Goal: Task Accomplishment & Management: Manage account settings

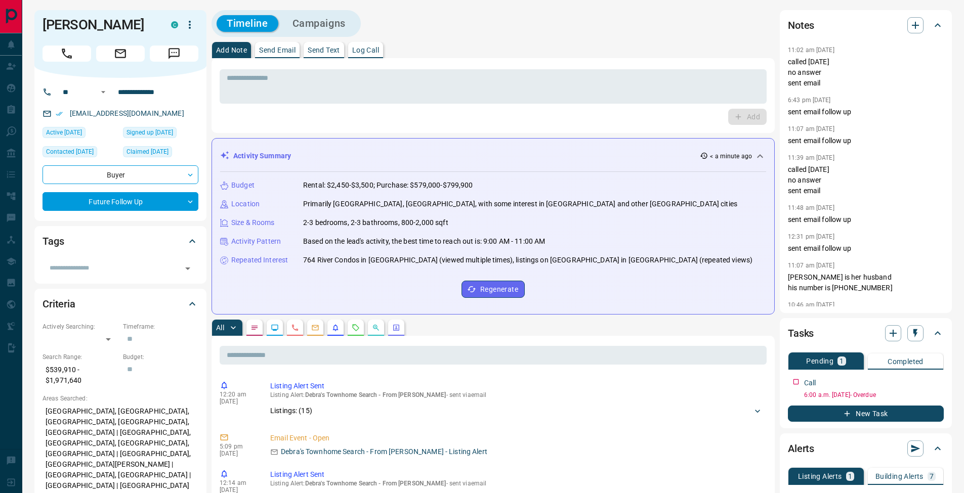
click at [383, 51] on button "Log Call" at bounding box center [365, 50] width 35 height 16
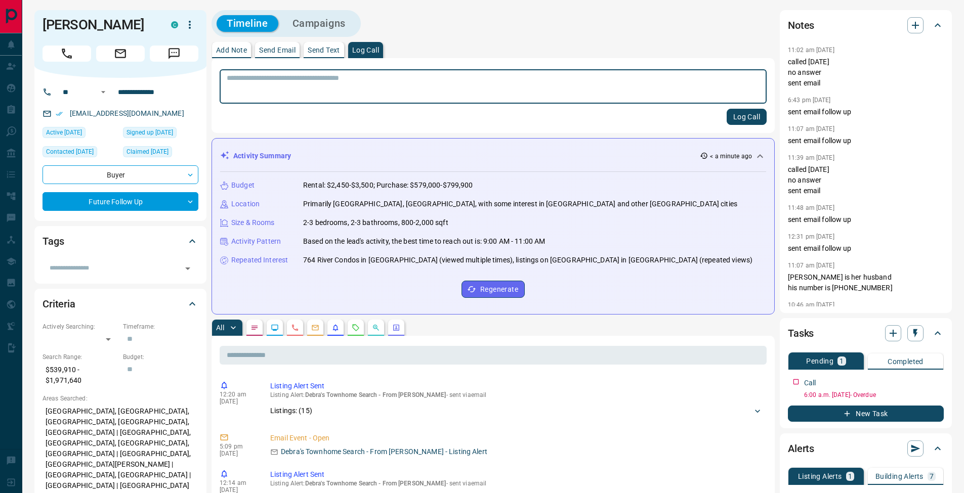
click at [747, 120] on button "Log Call" at bounding box center [747, 117] width 40 height 16
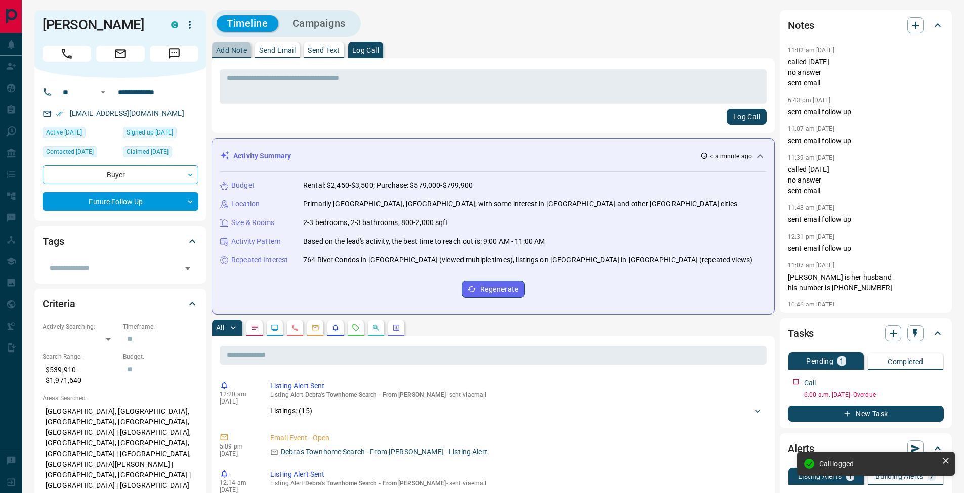
click at [232, 47] on p "Add Note" at bounding box center [231, 50] width 31 height 7
click at [242, 74] on textarea at bounding box center [493, 87] width 533 height 26
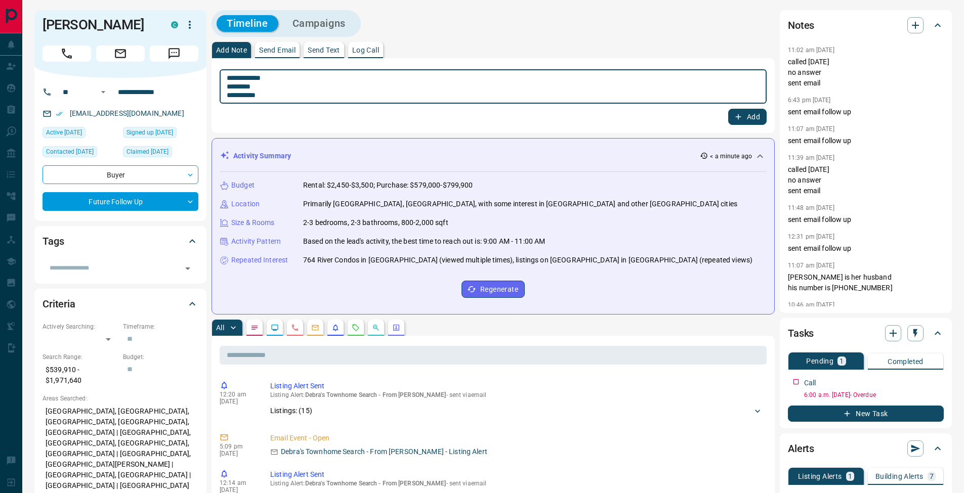
click at [231, 87] on textarea "**********" at bounding box center [493, 87] width 533 height 26
type textarea "**********"
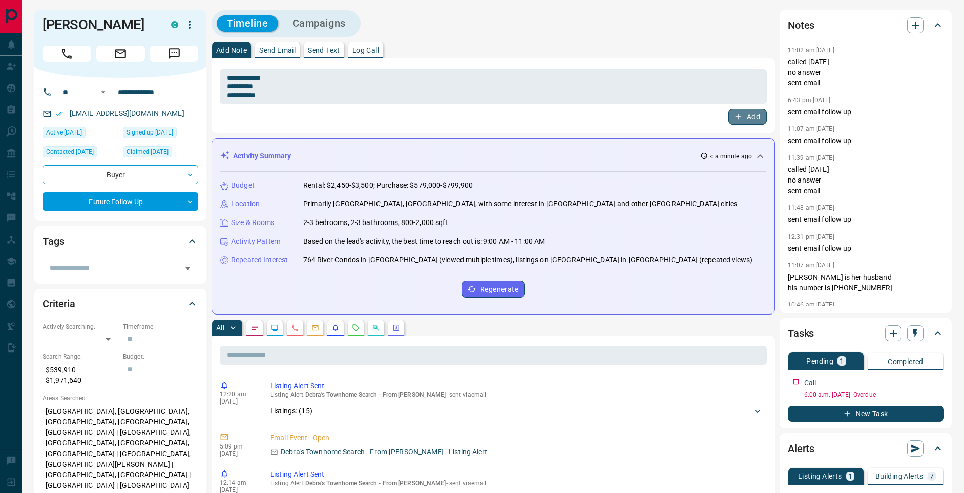
click at [751, 115] on button "Add" at bounding box center [747, 117] width 38 height 16
click at [939, 381] on icon "button" at bounding box center [937, 381] width 8 height 8
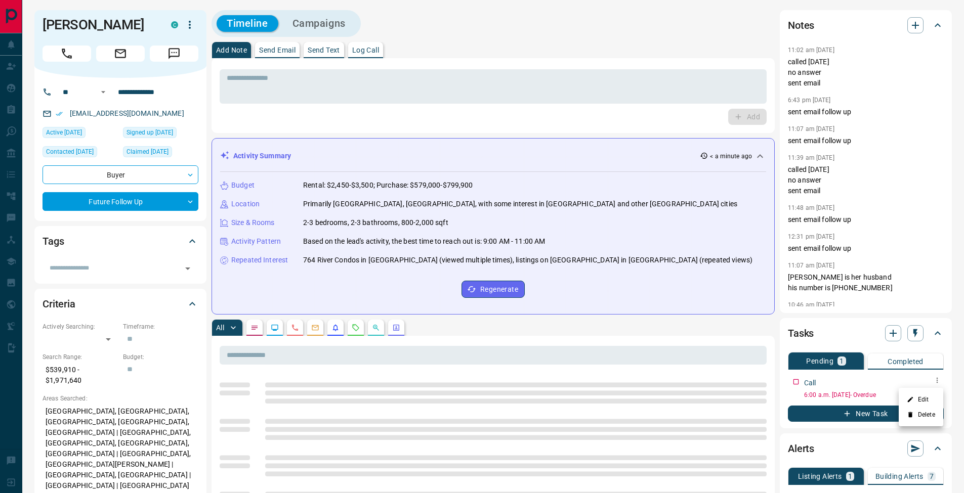
click at [932, 393] on li "Edit" at bounding box center [921, 399] width 45 height 15
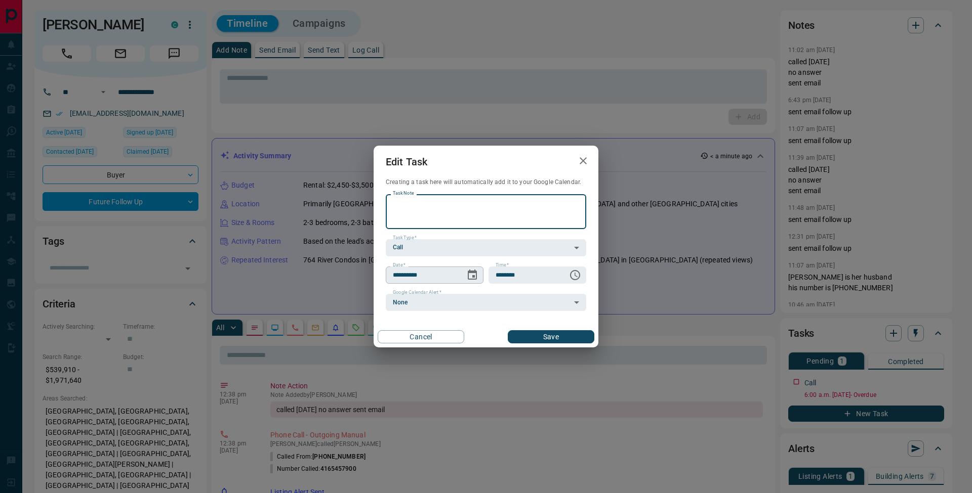
click at [473, 272] on icon "Choose date, selected date is Sep 11, 2025" at bounding box center [472, 275] width 9 height 10
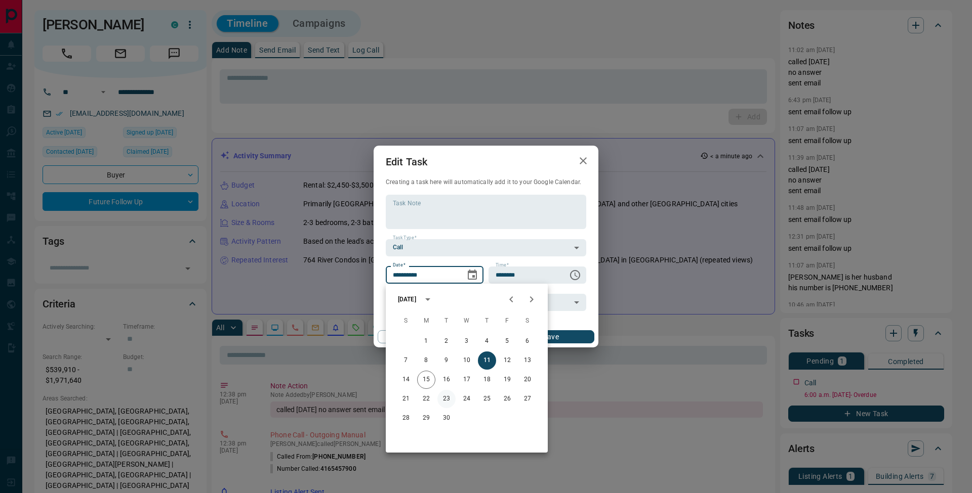
click at [444, 398] on button "23" at bounding box center [446, 399] width 18 height 18
type input "**********"
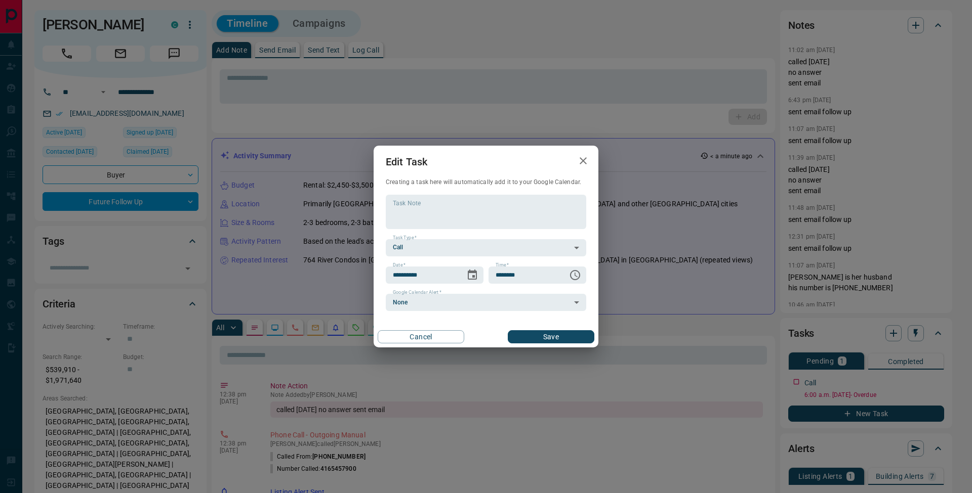
click at [561, 340] on button "Save" at bounding box center [551, 336] width 87 height 13
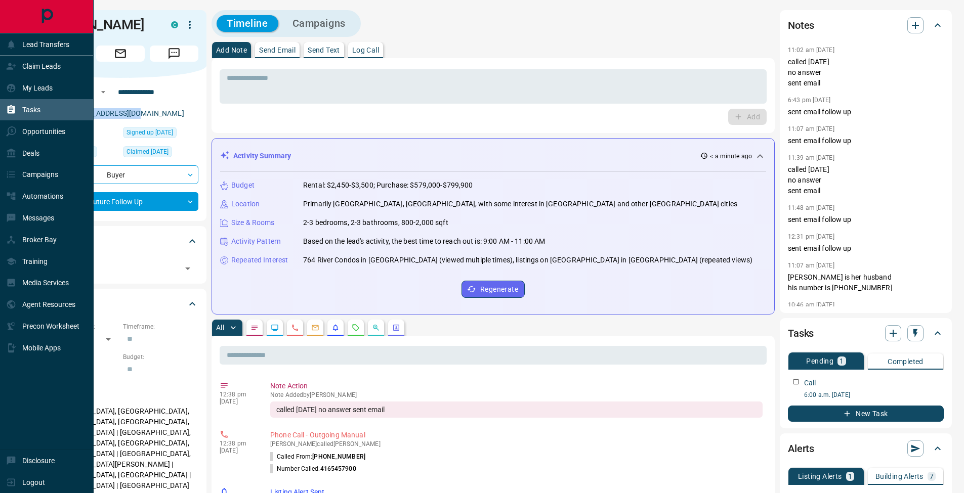
click at [8, 111] on icon at bounding box center [12, 109] width 8 height 9
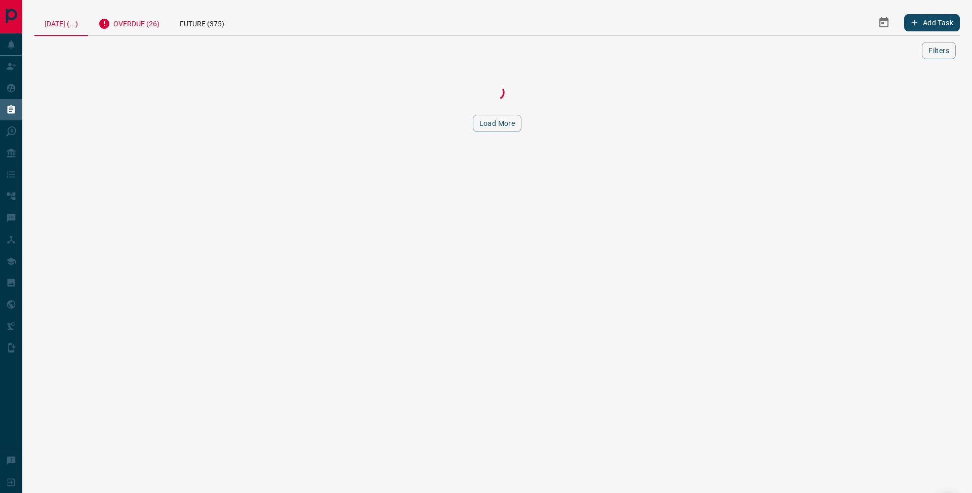
click at [166, 29] on div "Overdue (26)" at bounding box center [128, 22] width 81 height 25
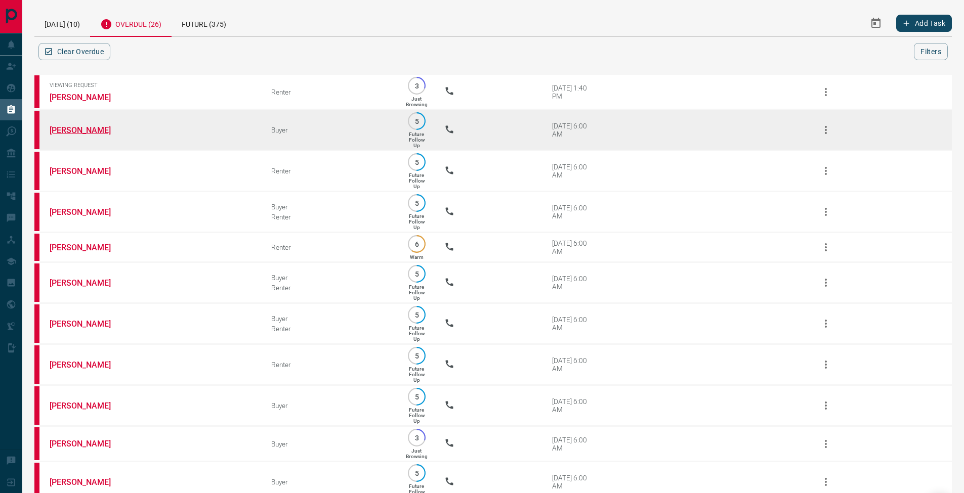
click at [86, 133] on link "[PERSON_NAME]" at bounding box center [88, 131] width 76 height 10
